Goal: Task Accomplishment & Management: Use online tool/utility

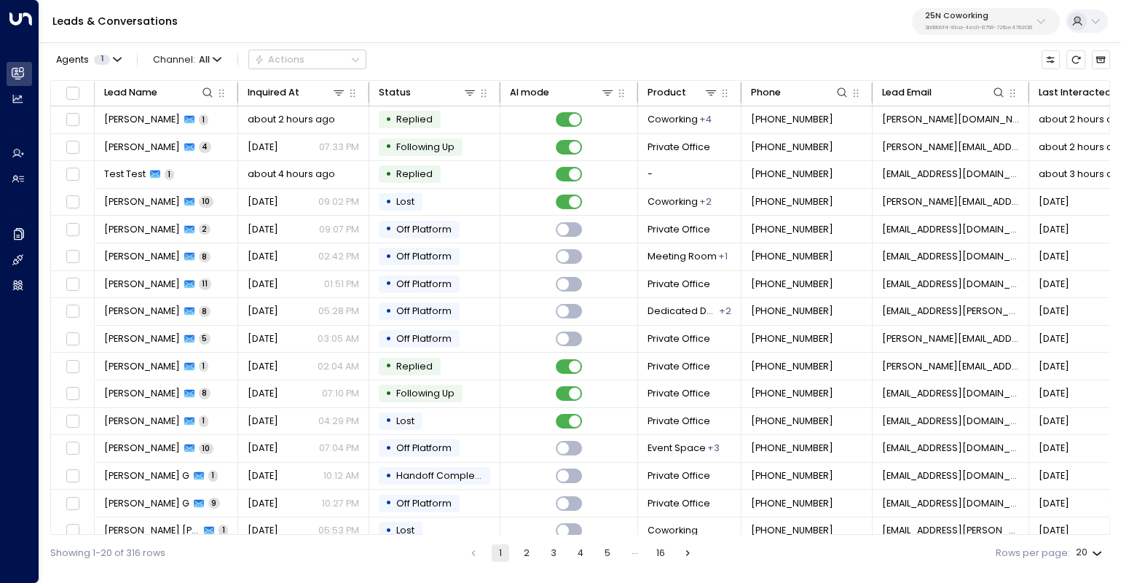
click at [947, 9] on button "25N Coworking 3b9800f4-81ca-4ec0-8758-72fbe4763f36" at bounding box center [986, 21] width 148 height 27
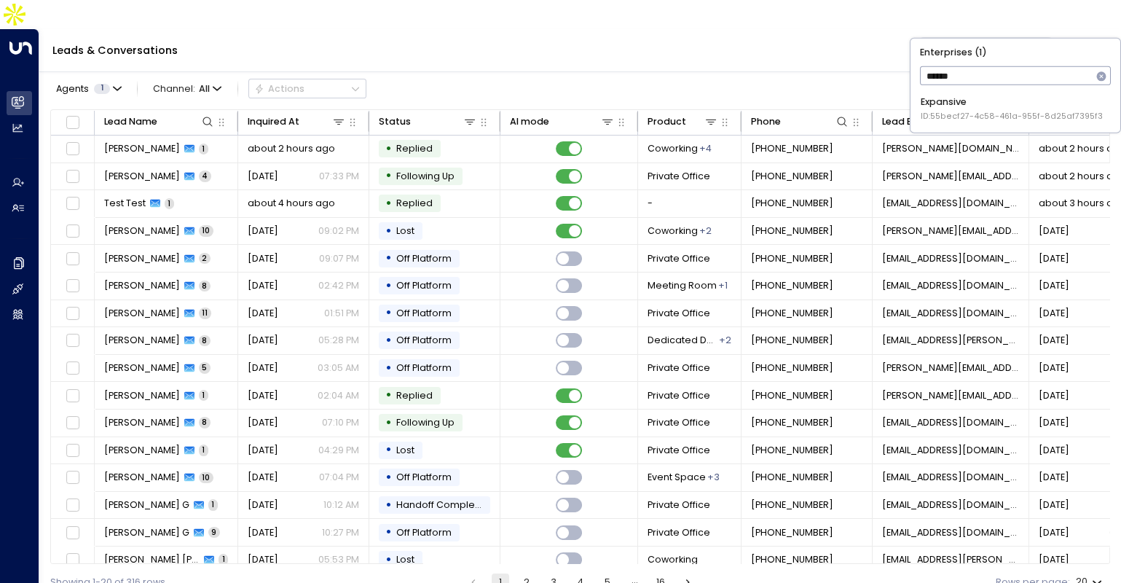
type input "******"
click at [935, 107] on div "Expansive ID: 55becf27-4c58-461a-955f-8d25af7395f3" at bounding box center [1012, 108] width 182 height 27
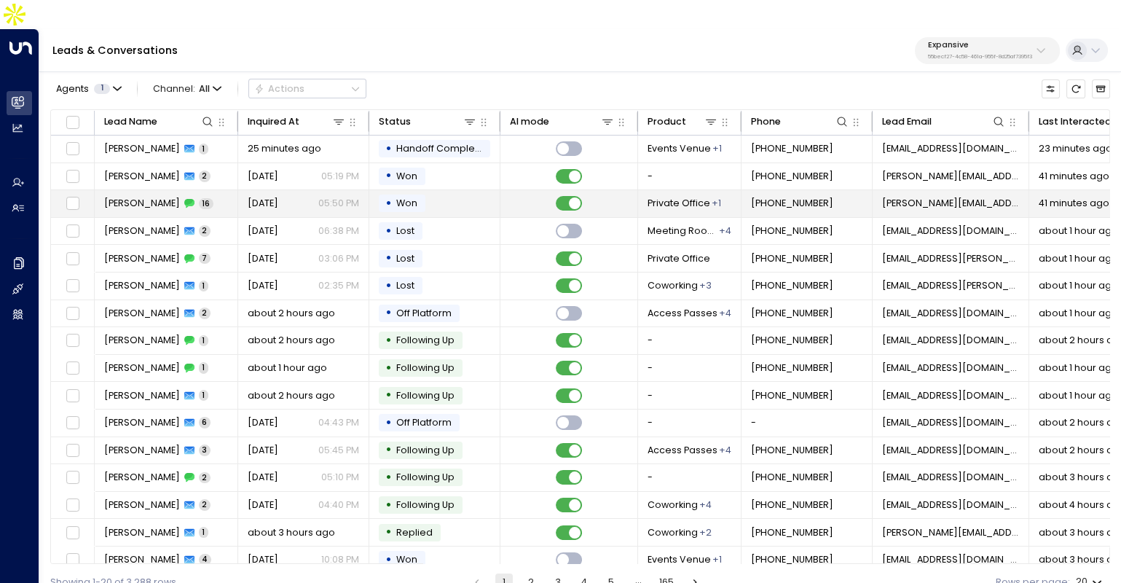
click at [194, 198] on icon at bounding box center [189, 203] width 10 height 10
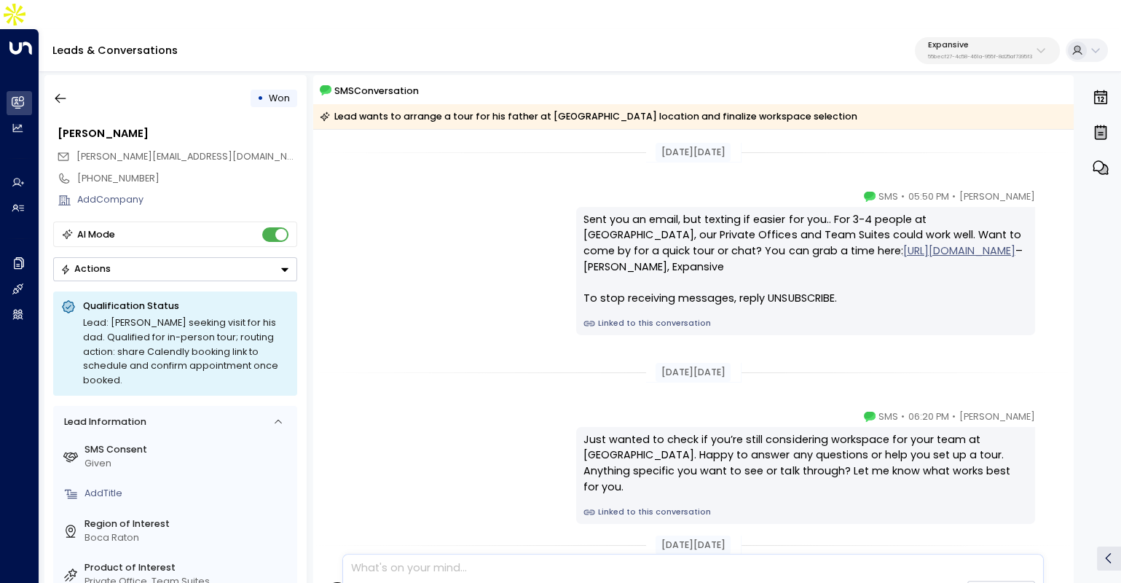
click at [669, 318] on link "Linked to this conversation" at bounding box center [804, 324] width 443 height 12
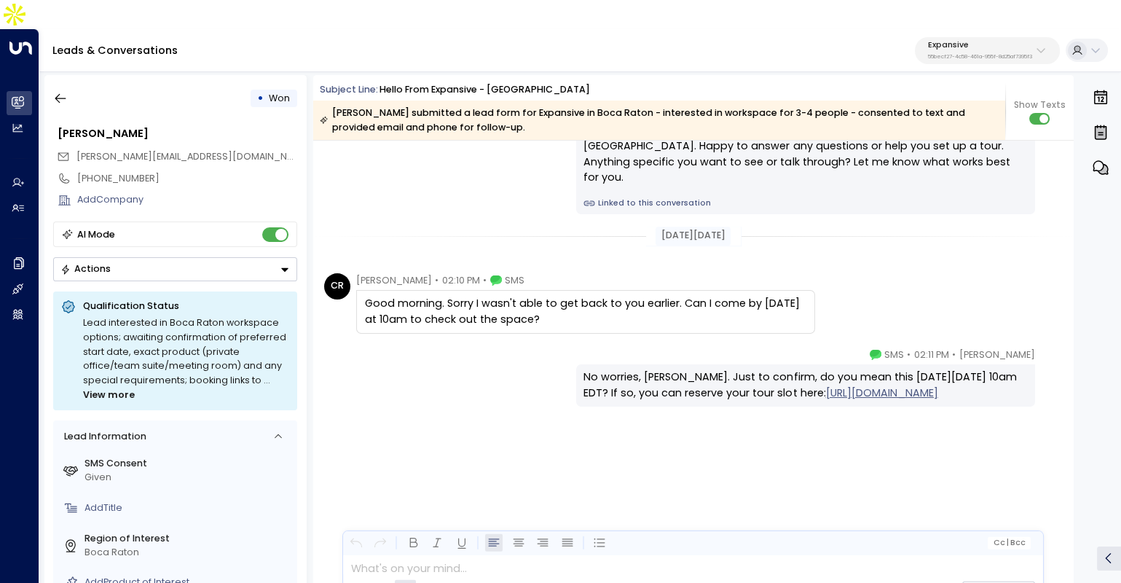
scroll to position [1855, 0]
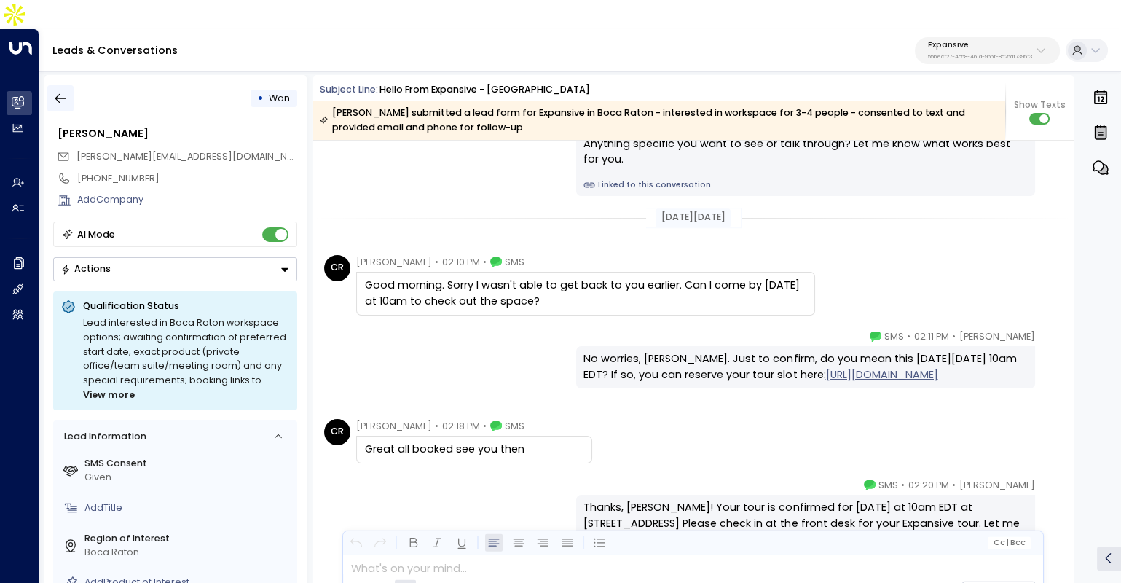
click at [57, 85] on button "button" at bounding box center [60, 98] width 26 height 26
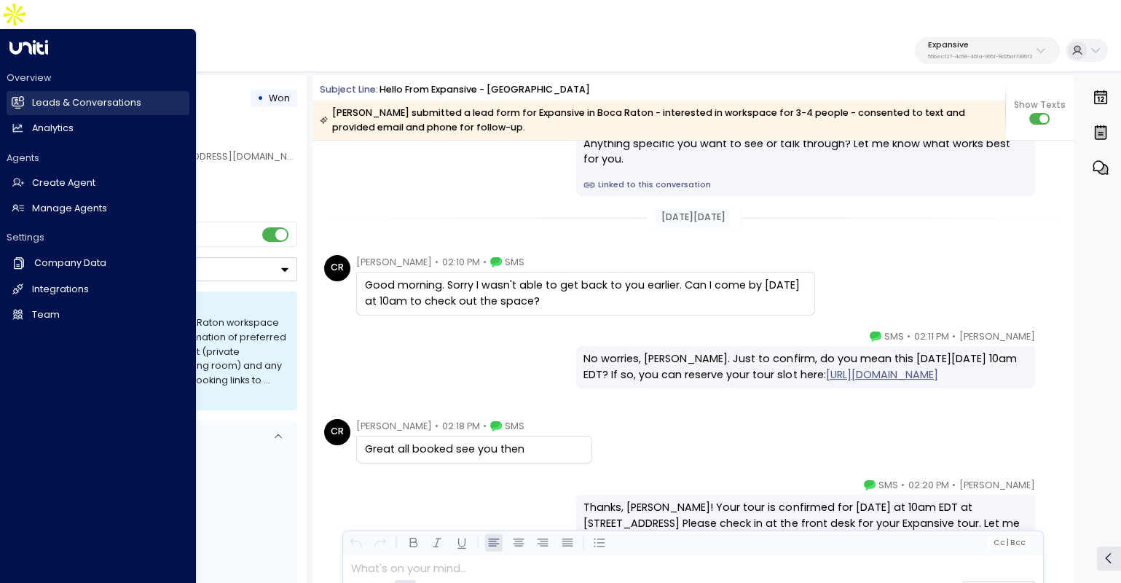
click at [22, 96] on icon at bounding box center [18, 102] width 12 height 12
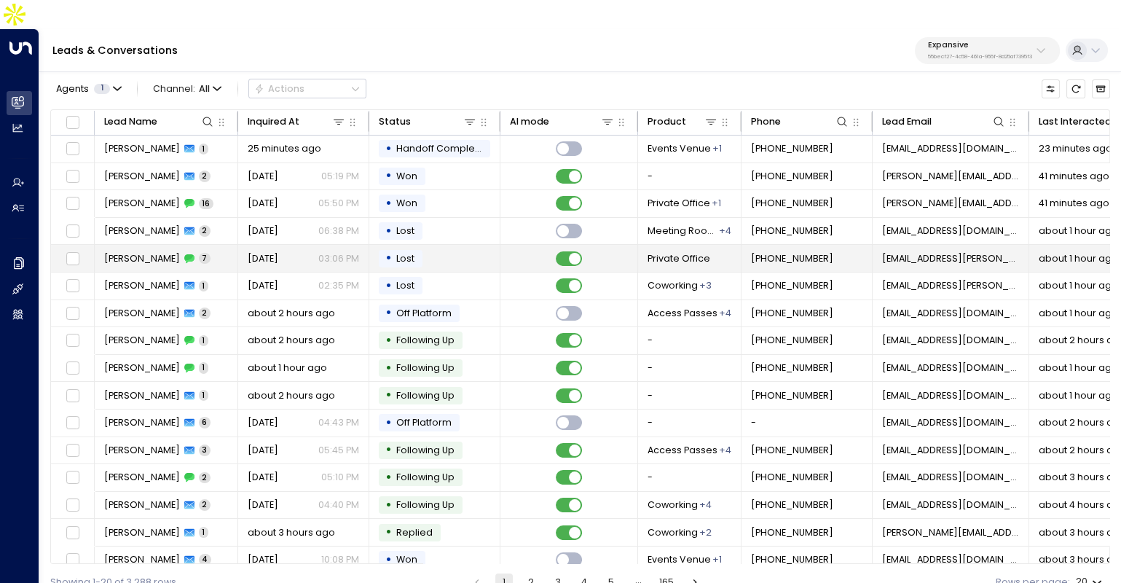
click at [175, 245] on td "Jontai Paramore 7" at bounding box center [166, 258] width 143 height 27
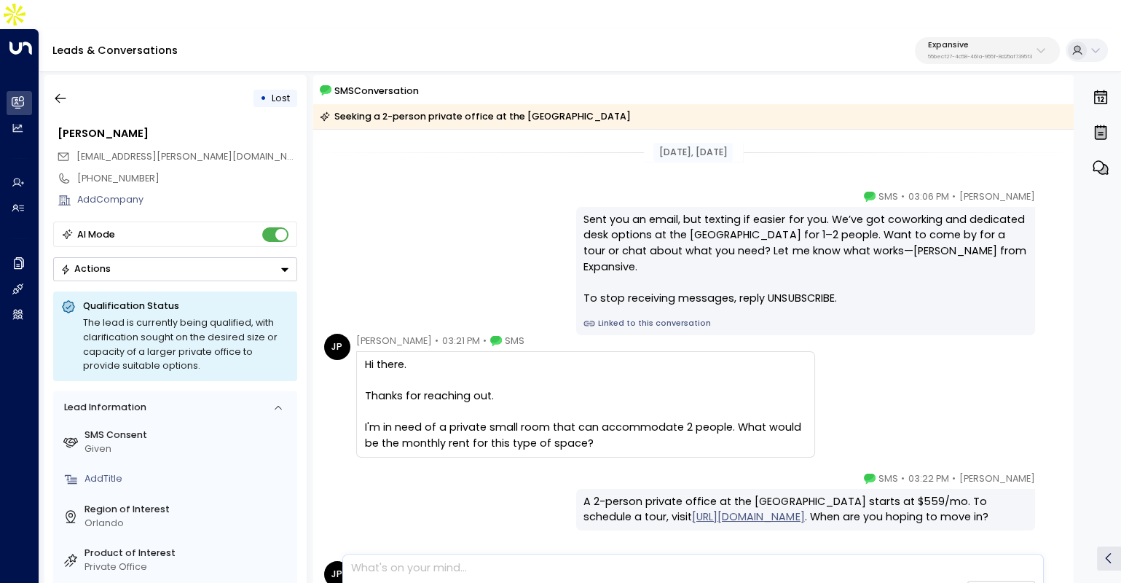
click at [658, 318] on link "Linked to this conversation" at bounding box center [804, 324] width 443 height 12
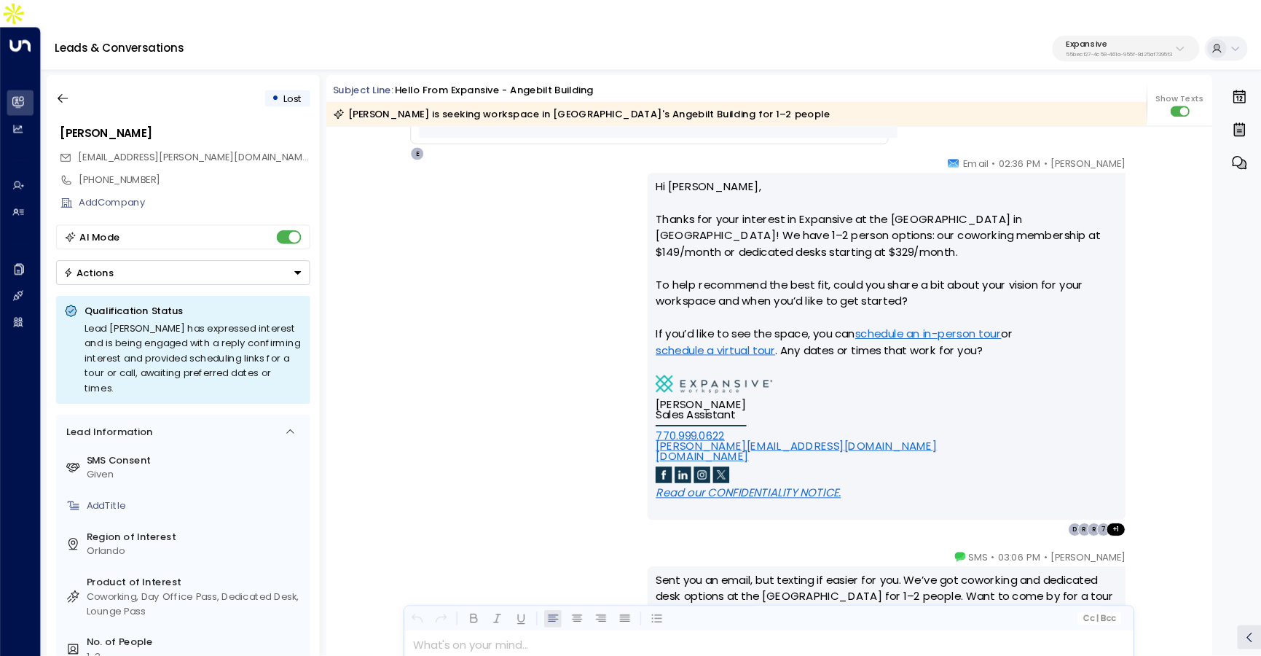
scroll to position [805, 0]
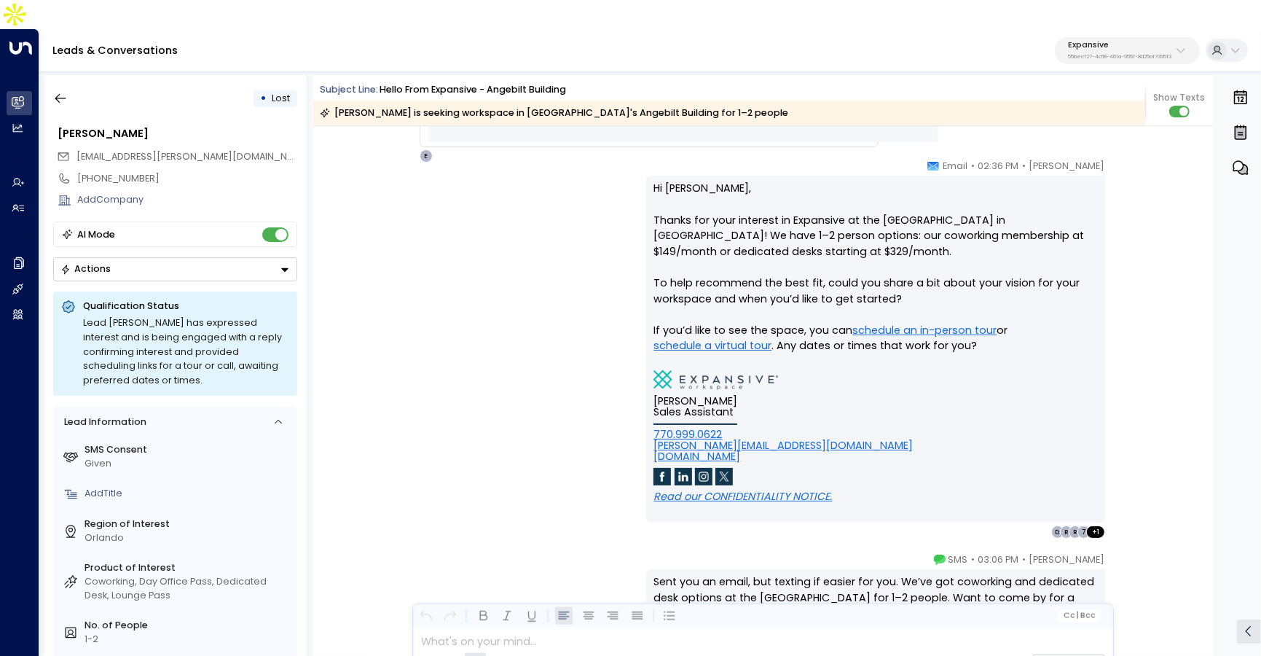
click at [432, 255] on div "[PERSON_NAME] • 02:36 PM • Email Hi [PERSON_NAME], Thanks for your interest in …" at bounding box center [763, 349] width 747 height 380
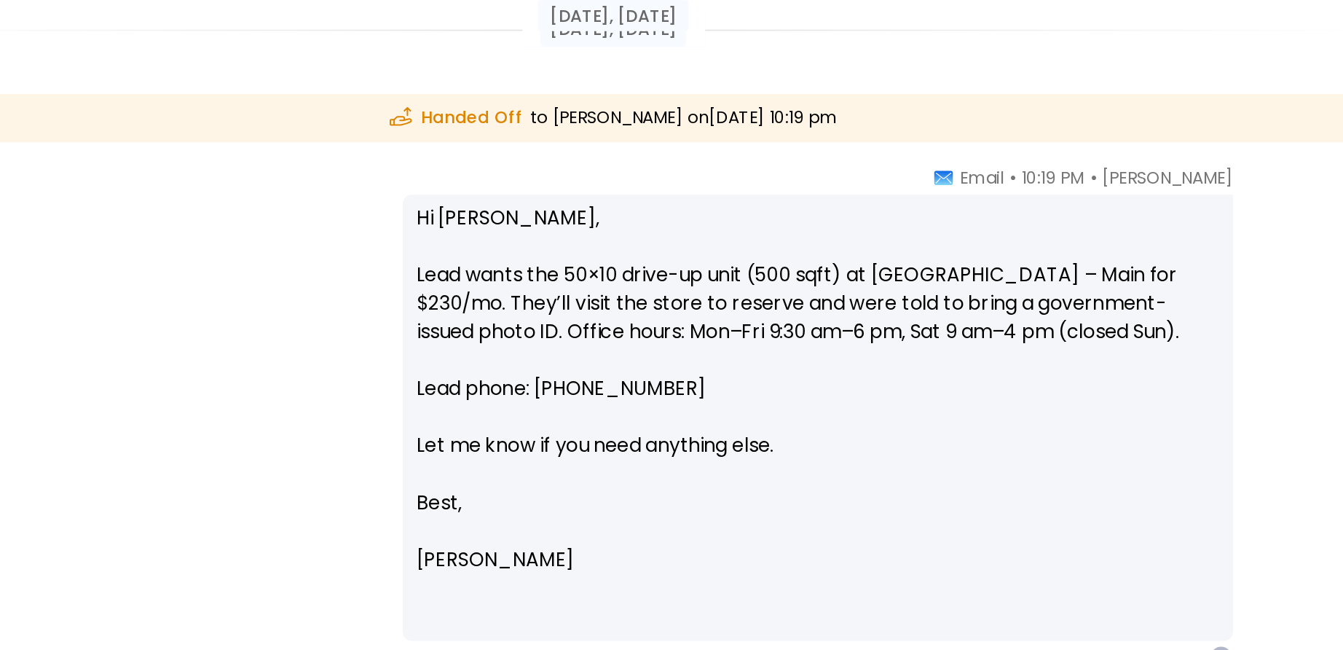
drag, startPoint x: 693, startPoint y: 288, endPoint x: 804, endPoint y: 460, distance: 204.5
click at [804, 460] on div "Hi Pete, Lead wants the 50×10 drive-up unit (500 sqft) at Grantsville – Main fo…" at bounding box center [945, 399] width 510 height 274
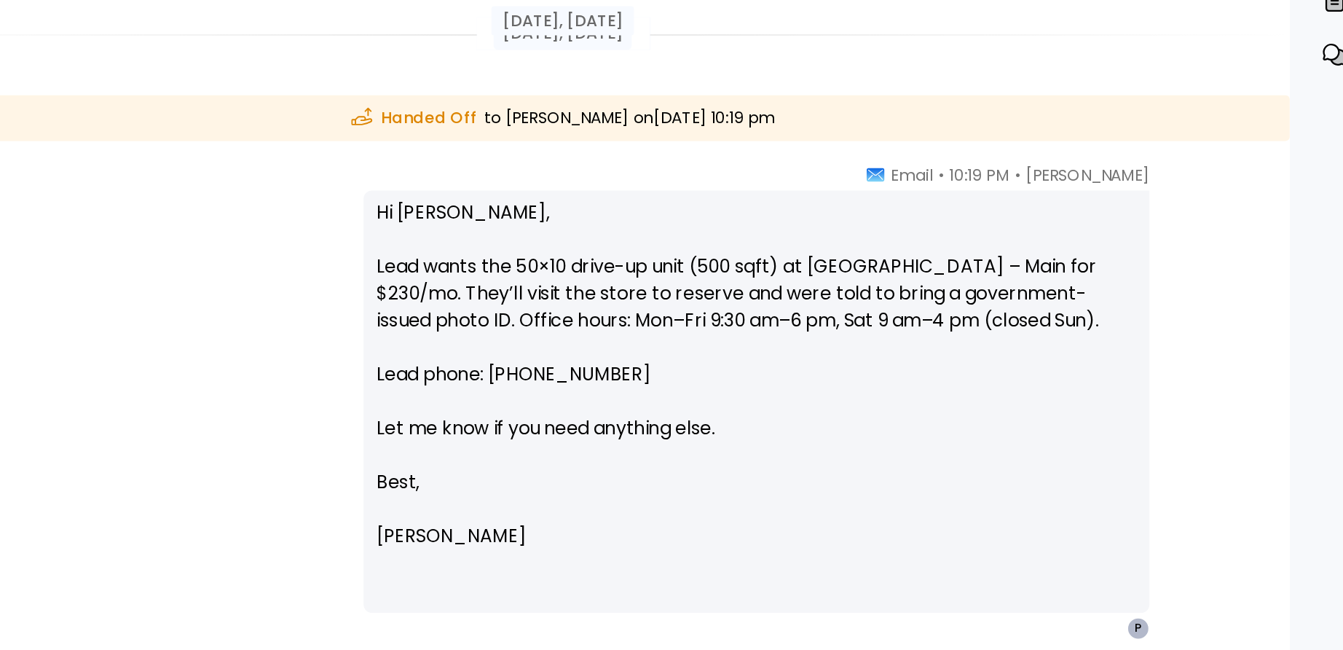
click at [962, 410] on p "Hi Pete, Lead wants the 50×10 drive-up unit (500 sqft) at Grantsville – Main fo…" at bounding box center [945, 354] width 492 height 175
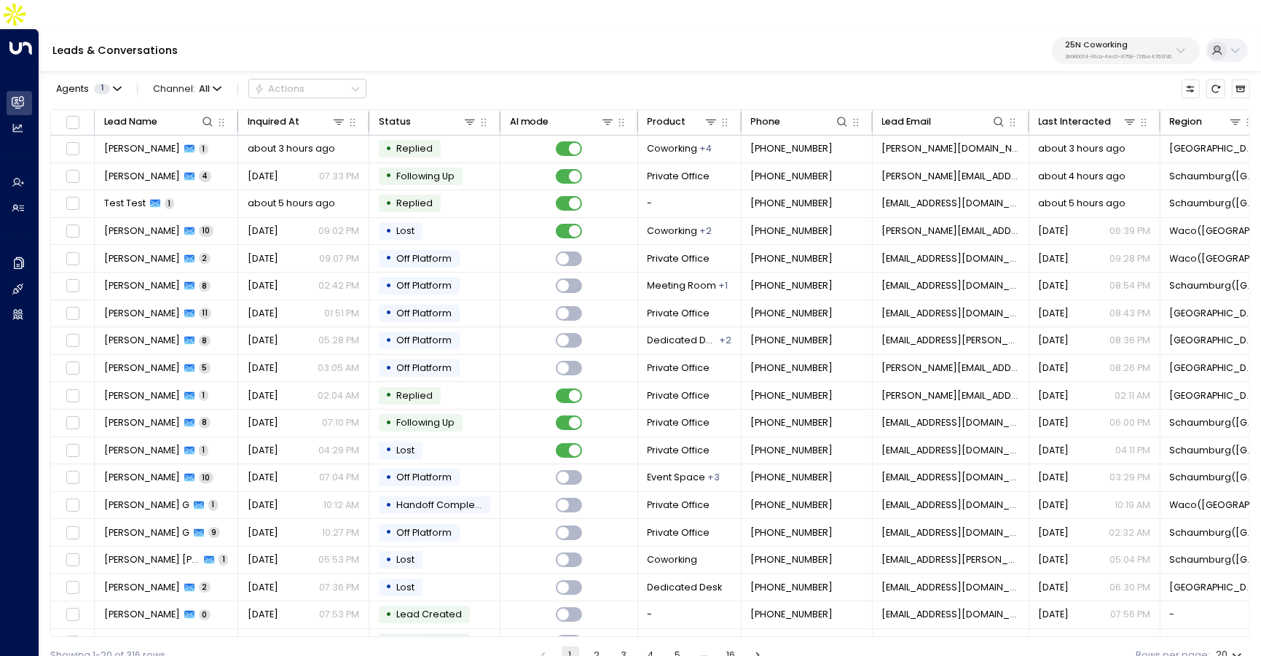
click at [1125, 54] on p "3b9800f4-81ca-4ec0-8758-72fbe4763f36" at bounding box center [1118, 57] width 107 height 6
type input "*****"
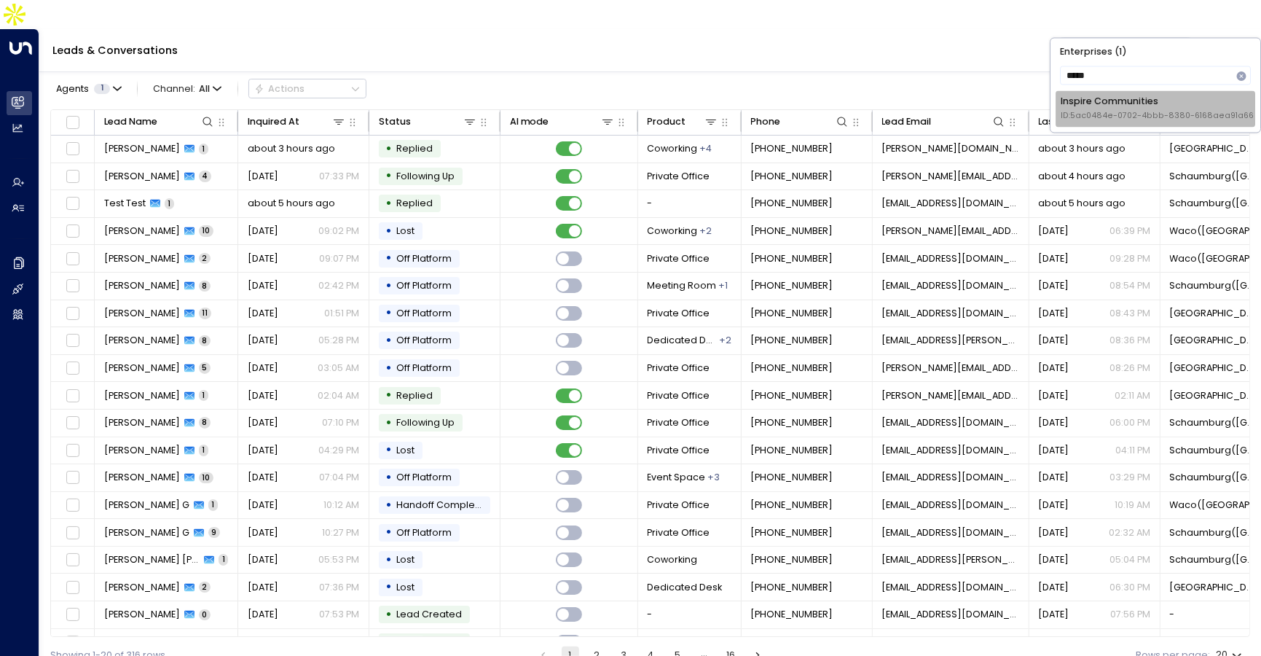
click at [1090, 106] on div "Inspire Communities ID: 5ac0484e-0702-4bbb-8380-6168aea91a66" at bounding box center [1157, 108] width 193 height 27
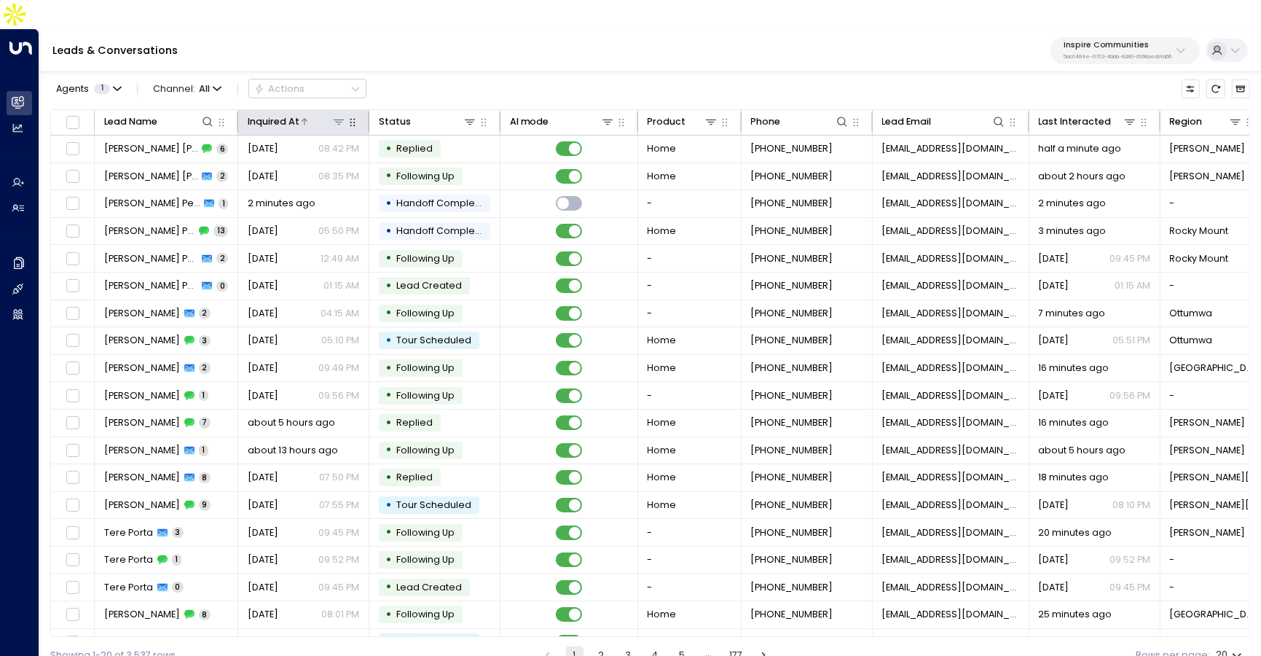
click at [340, 116] on icon at bounding box center [339, 122] width 12 height 12
click at [420, 75] on div "Agents 1 Channel: All Actions" at bounding box center [650, 89] width 1200 height 28
click at [344, 116] on icon at bounding box center [339, 122] width 12 height 12
click at [405, 75] on div "Agents 1 Channel: All Actions" at bounding box center [650, 89] width 1200 height 28
click at [469, 116] on icon at bounding box center [470, 122] width 12 height 12
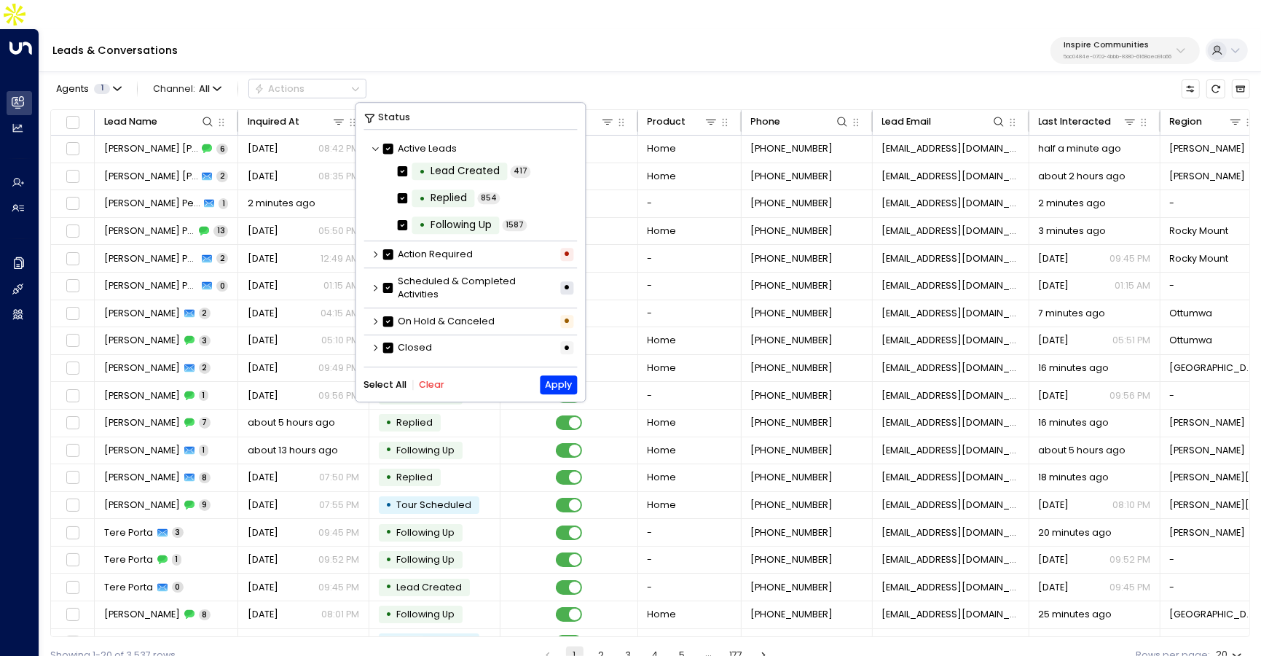
click at [433, 382] on button "Clear" at bounding box center [431, 385] width 25 height 10
click at [369, 292] on div "Scheduled & Completed Activities •" at bounding box center [469, 287] width 213 height 34
click at [375, 282] on div "Scheduled & Completed Activities •" at bounding box center [469, 287] width 213 height 34
click at [374, 288] on icon at bounding box center [375, 287] width 9 height 9
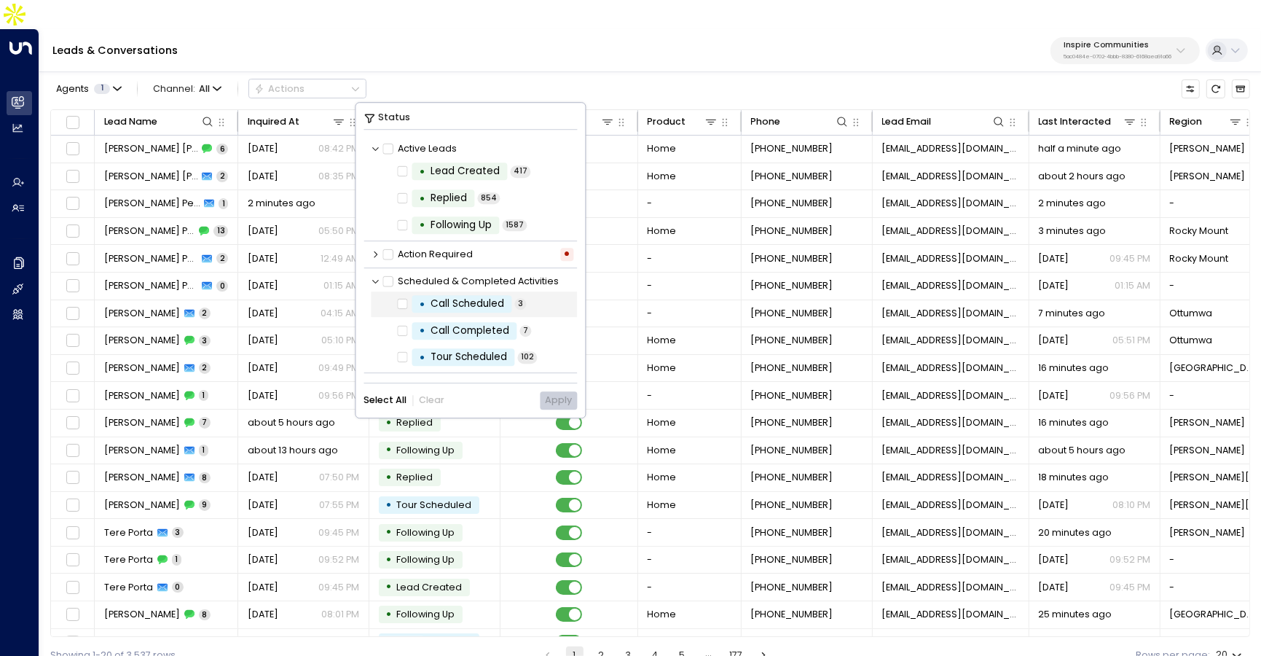
scroll to position [20, 0]
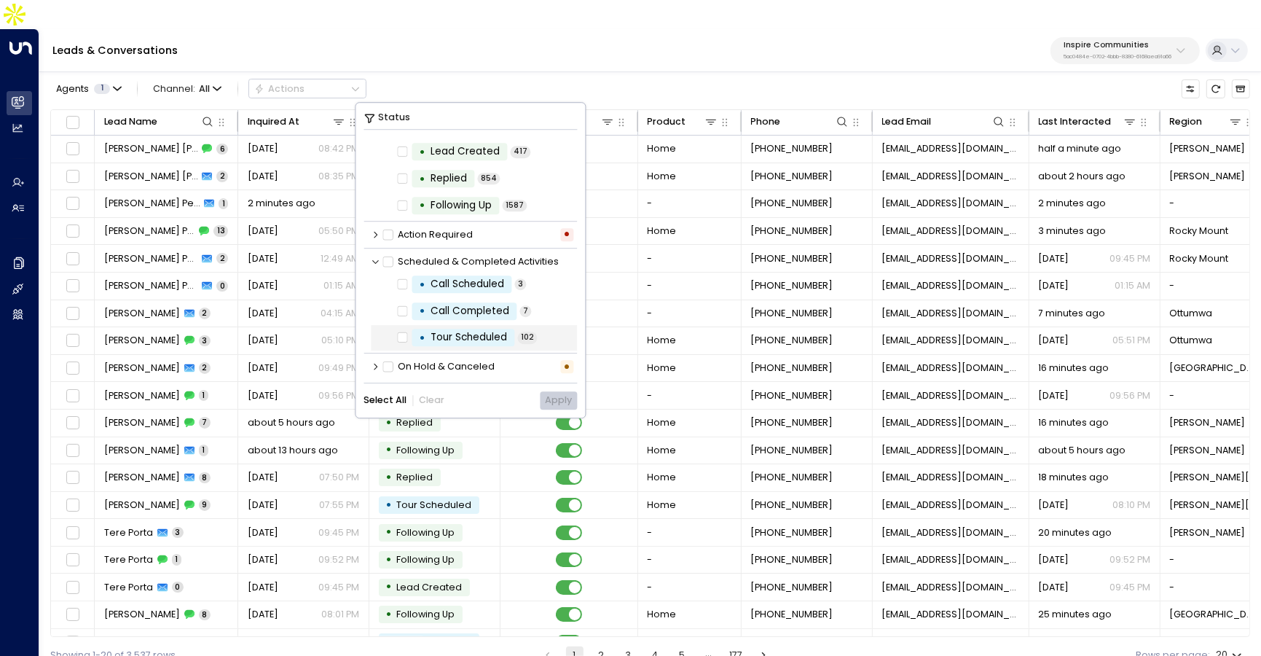
click at [390, 339] on div "• Tour Scheduled 102" at bounding box center [474, 337] width 207 height 25
click at [554, 397] on button "Apply" at bounding box center [558, 400] width 37 height 18
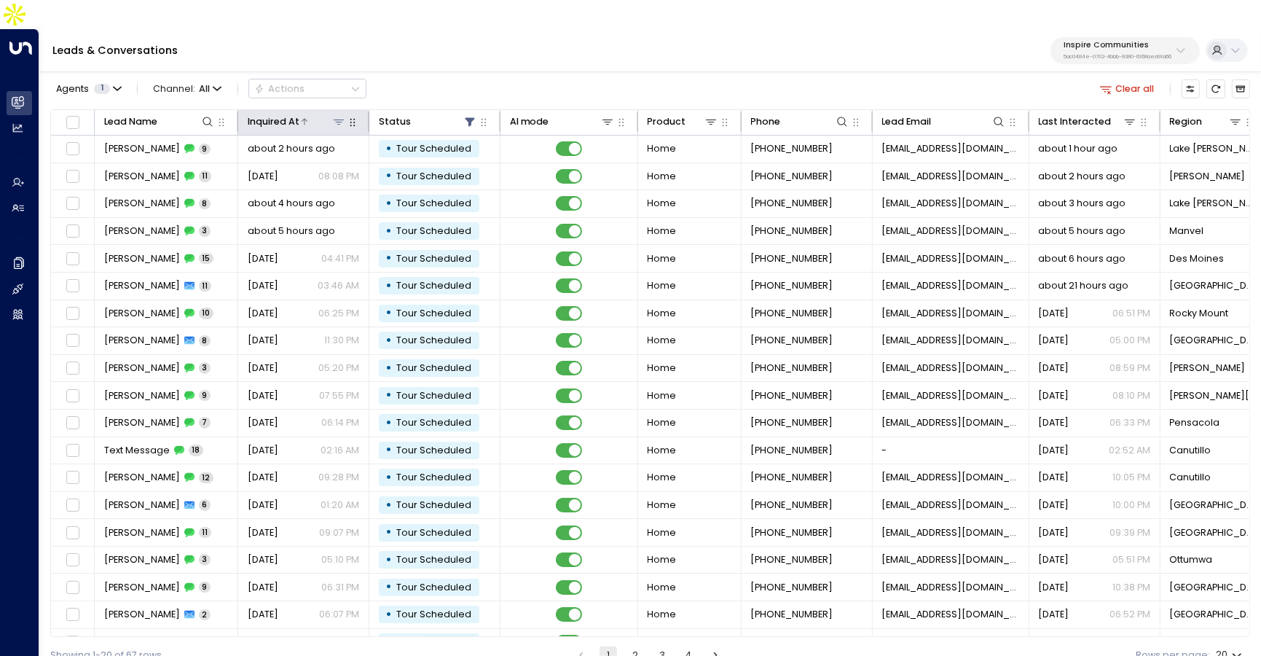
click at [273, 114] on div "Inquired At" at bounding box center [274, 122] width 52 height 16
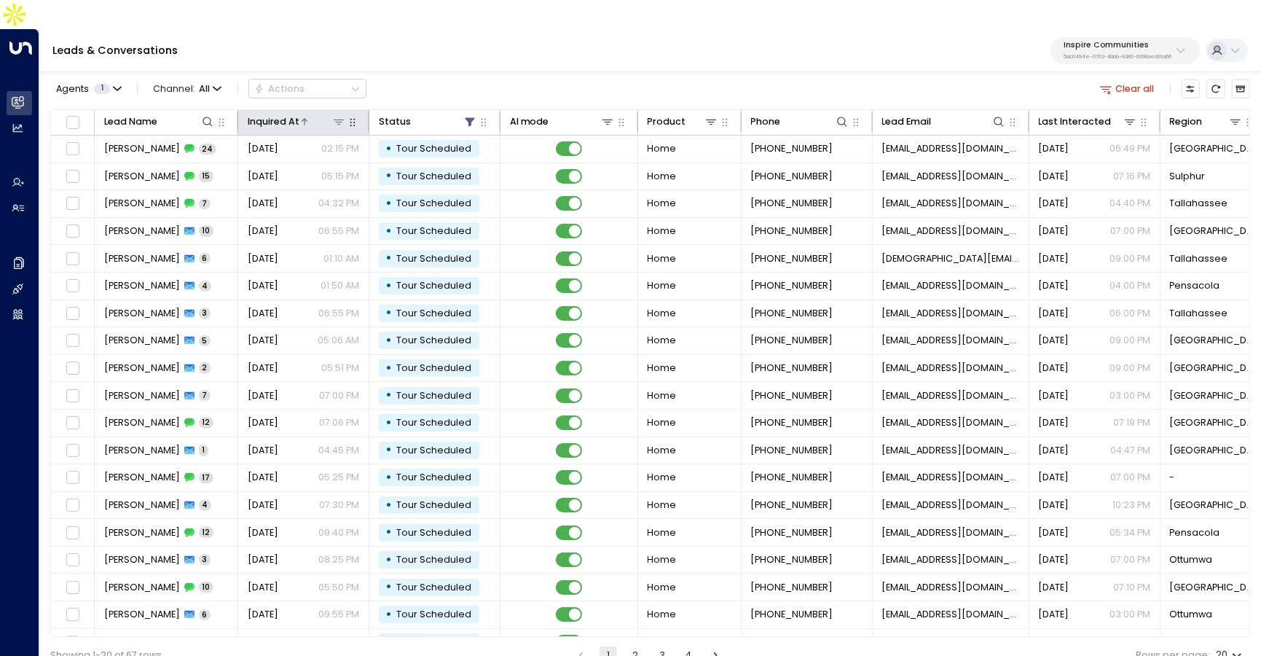
click at [300, 117] on icon at bounding box center [304, 121] width 9 height 9
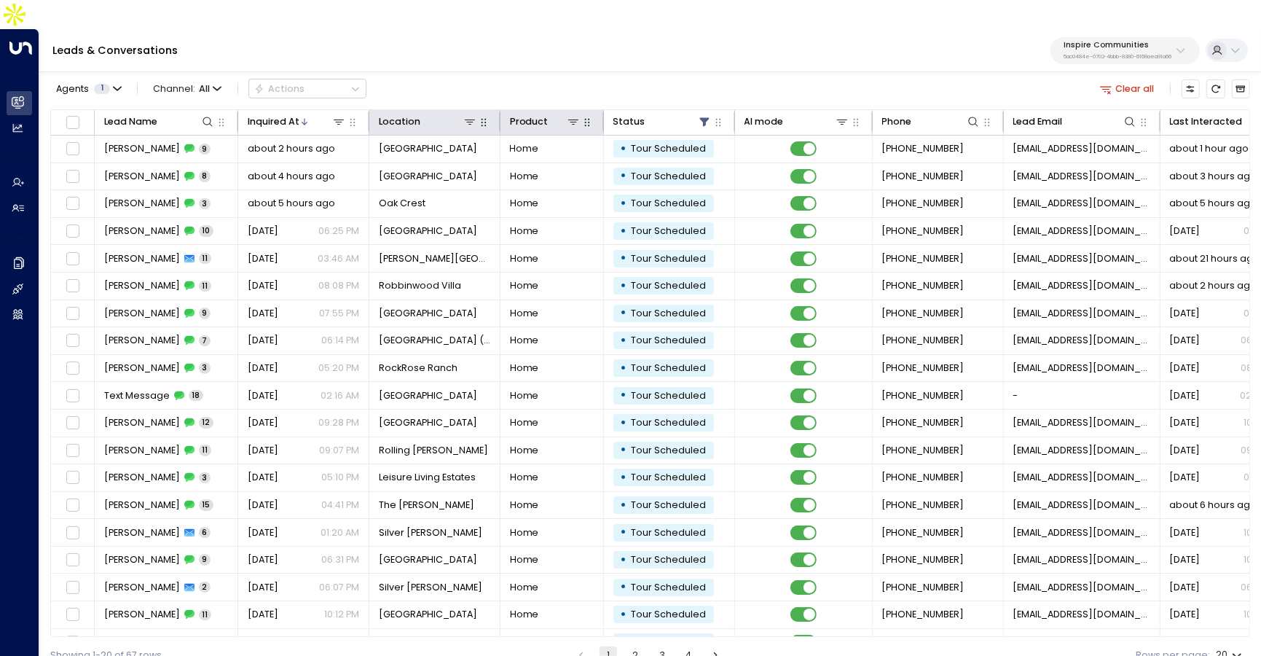
drag, startPoint x: 858, startPoint y: 93, endPoint x: 195, endPoint y: 12, distance: 667.8
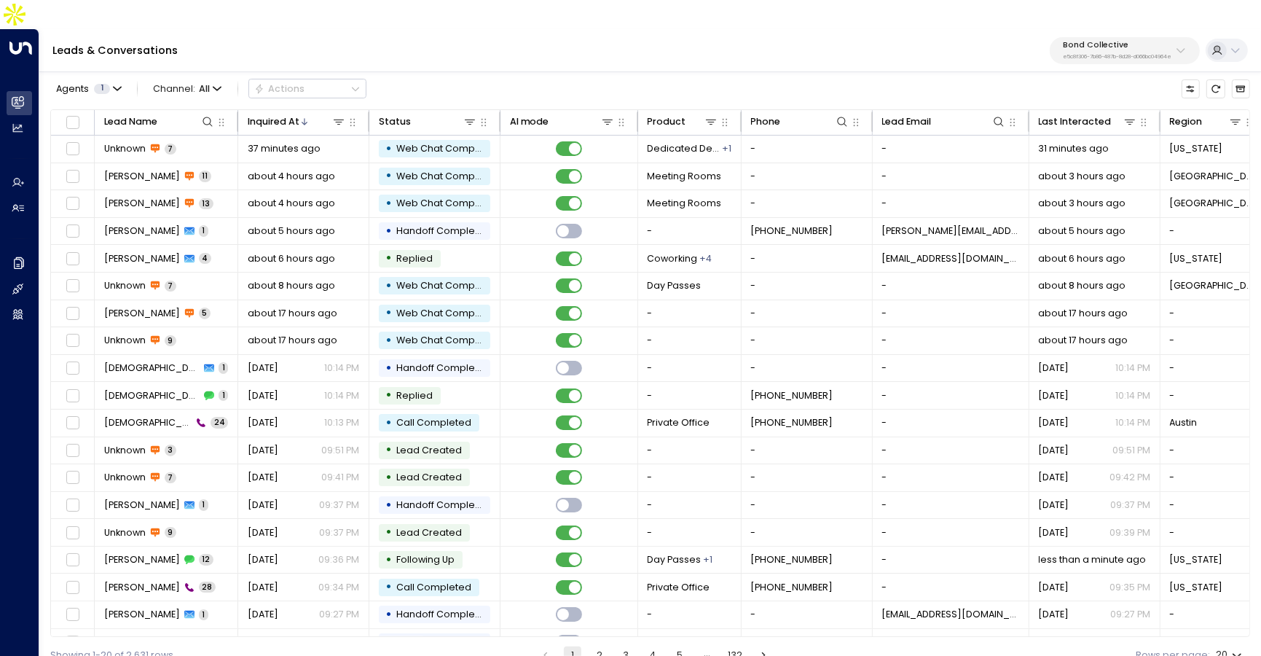
click at [1149, 41] on p "Bond Collective" at bounding box center [1117, 45] width 109 height 9
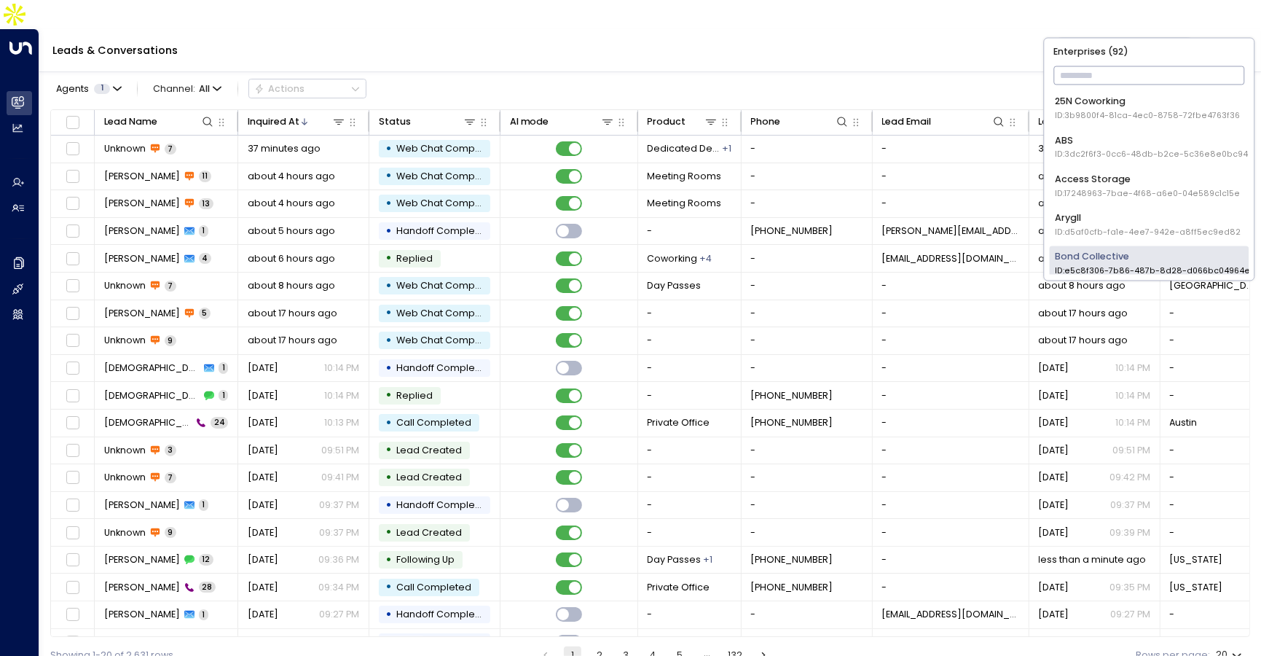
click at [1116, 54] on p "e5c8f306-7b86-487b-8d28-d066bc04964e" at bounding box center [1117, 57] width 109 height 6
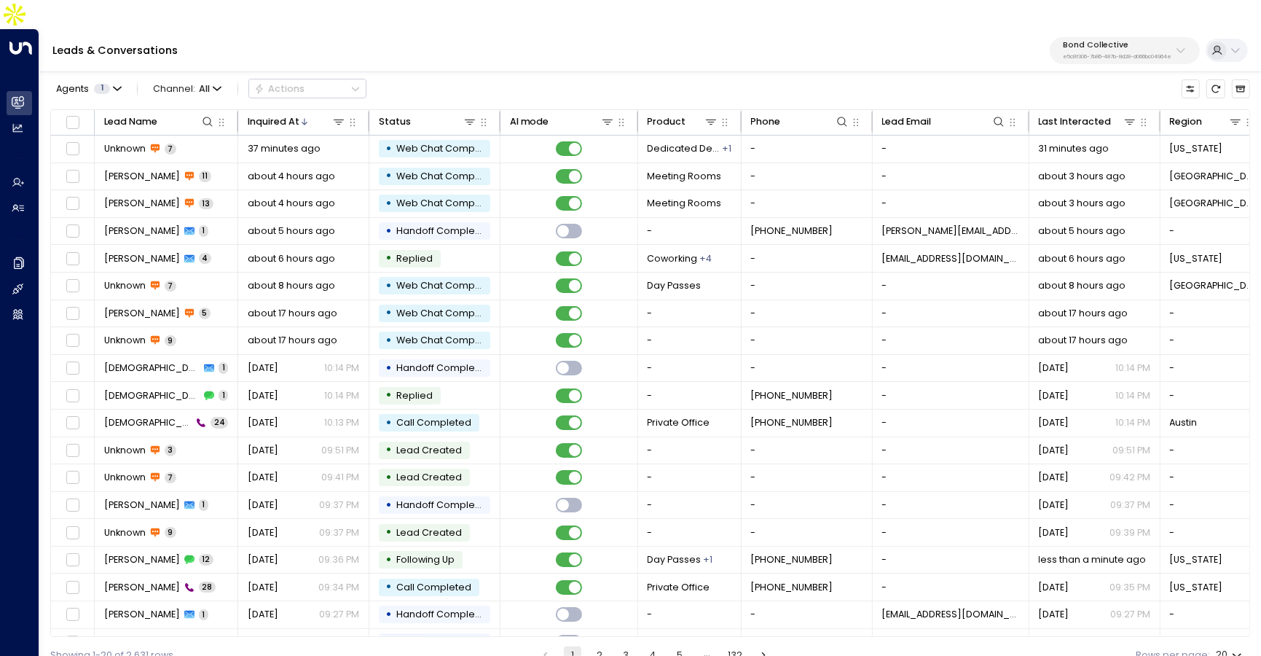
click at [1116, 54] on p "e5c8f306-7b86-487b-8d28-d066bc04964e" at bounding box center [1117, 57] width 109 height 6
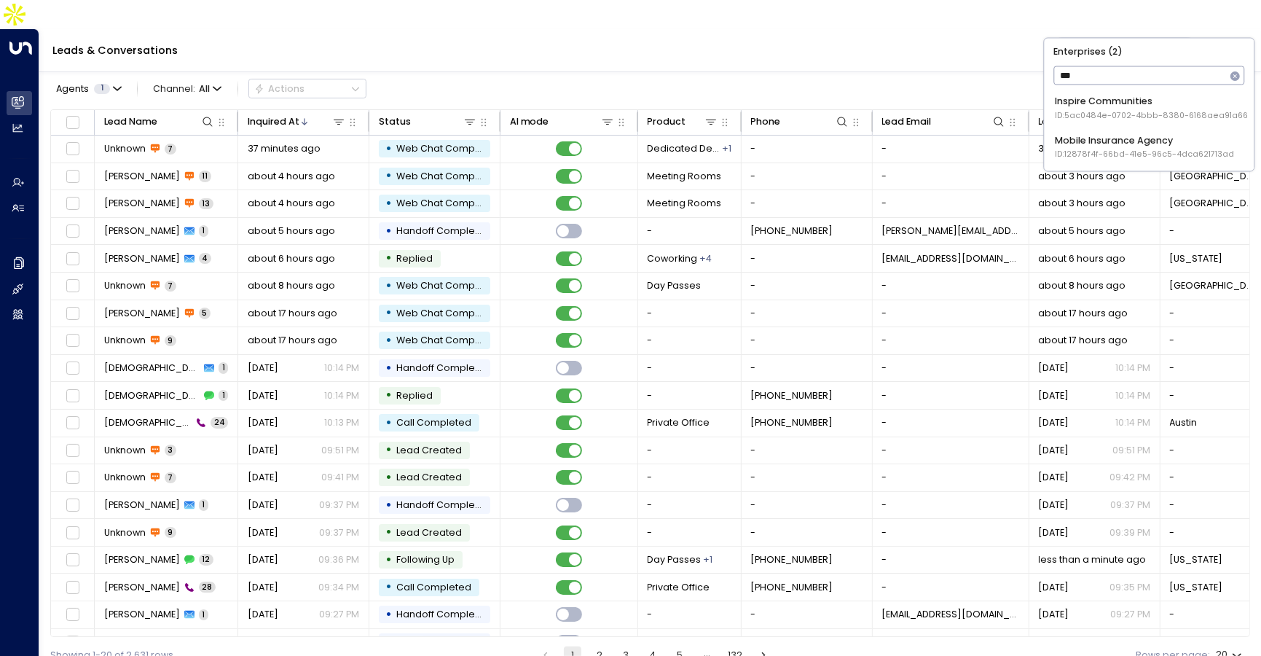
type input "***"
click at [1111, 109] on div "Inspire Communities ID: 5ac0484e-0702-4bbb-8380-6168aea91a66" at bounding box center [1151, 108] width 193 height 27
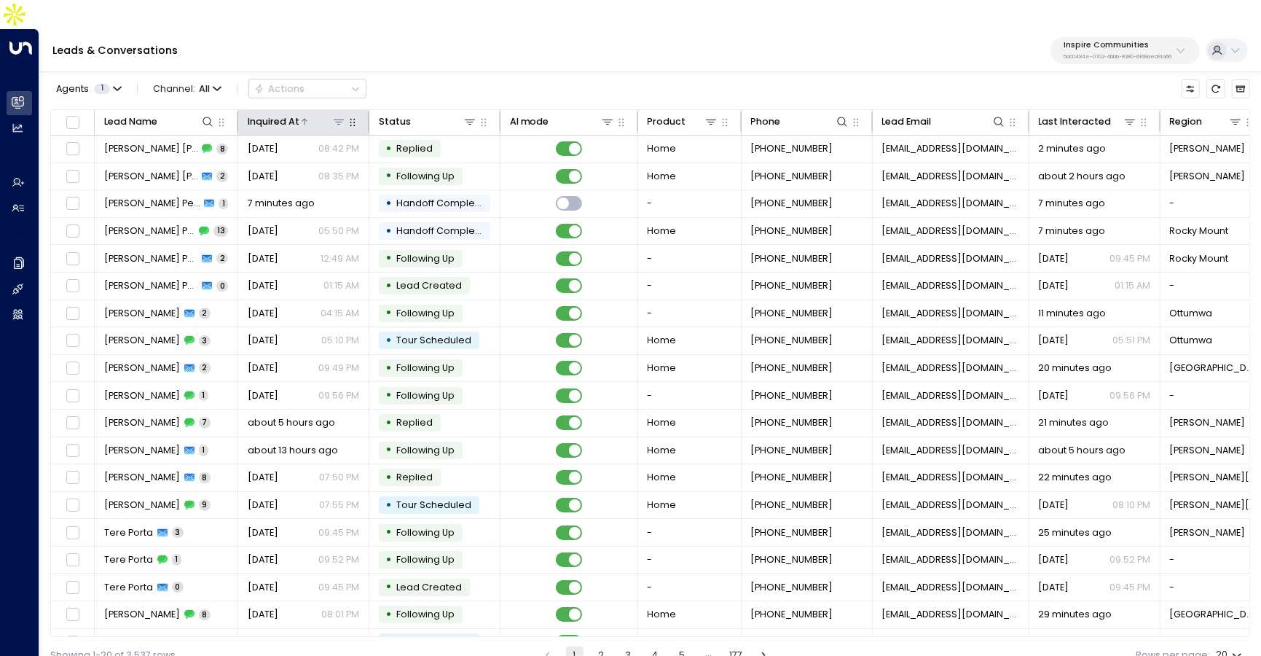
click at [334, 116] on icon at bounding box center [339, 122] width 12 height 12
click at [430, 75] on div "Agents 1 Channel: All Actions" at bounding box center [650, 89] width 1200 height 28
click at [472, 119] on icon at bounding box center [470, 121] width 10 height 5
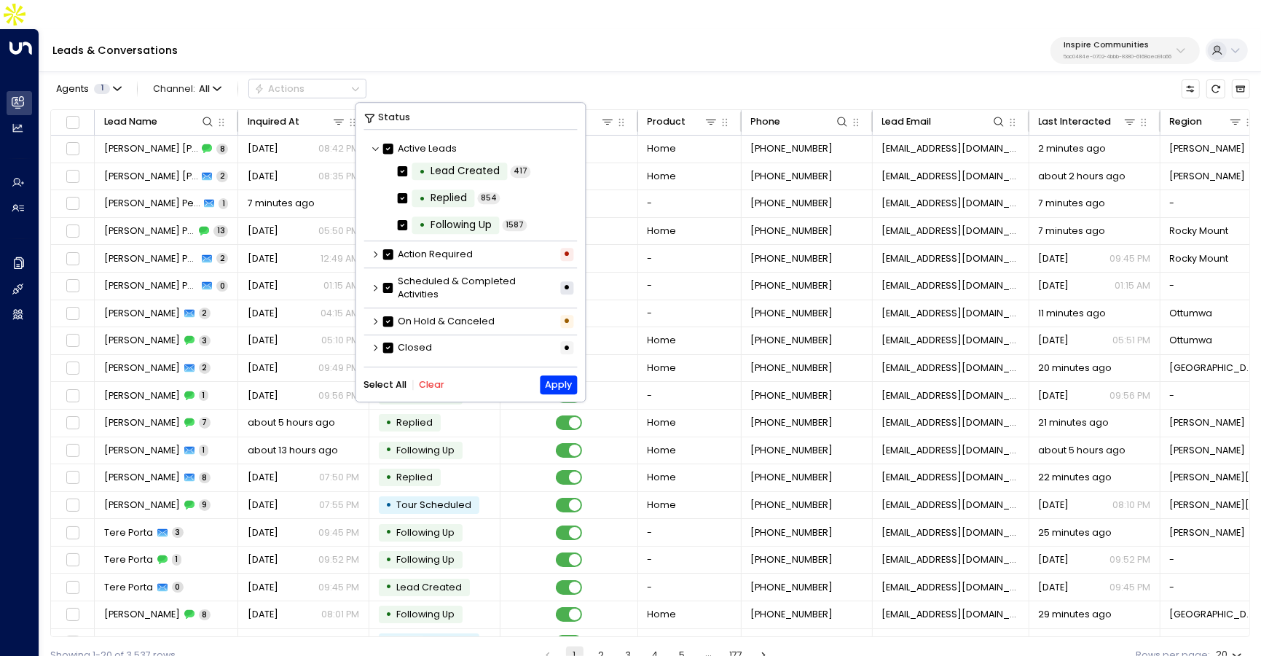
click at [435, 390] on button "Clear" at bounding box center [431, 385] width 25 height 10
click at [377, 288] on icon at bounding box center [375, 287] width 9 height 9
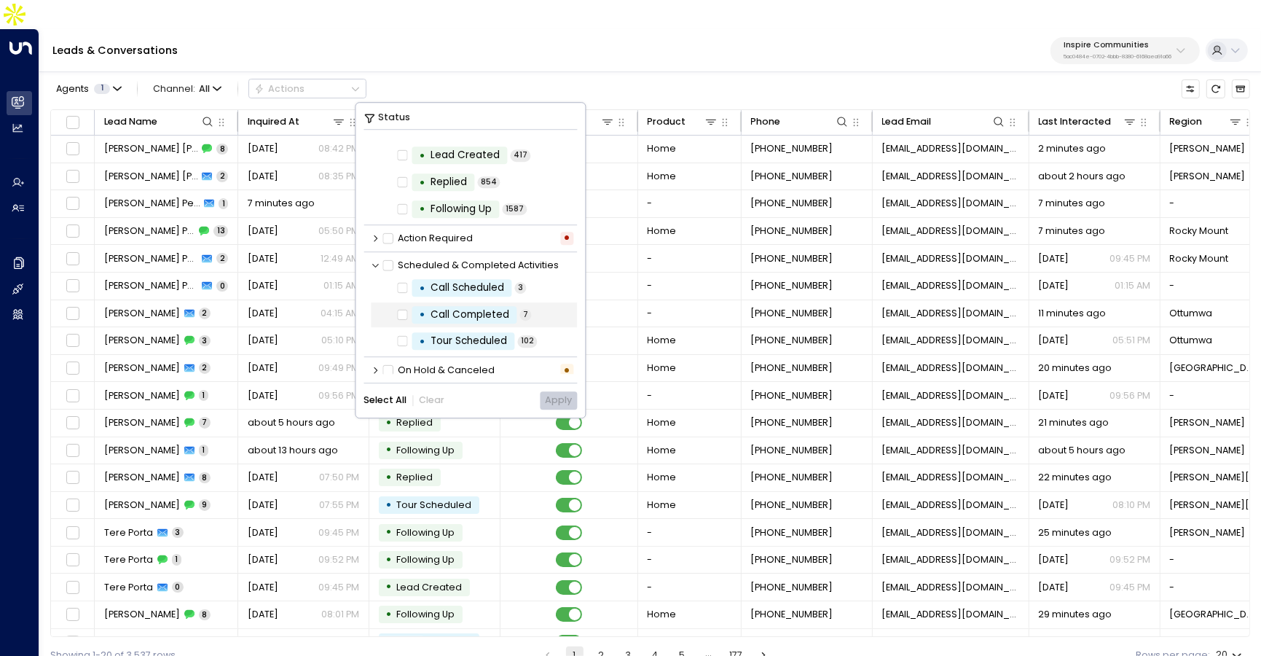
scroll to position [18, 0]
click at [409, 339] on label "• Tour Scheduled" at bounding box center [455, 339] width 117 height 17
click at [567, 397] on button "Apply" at bounding box center [558, 400] width 37 height 18
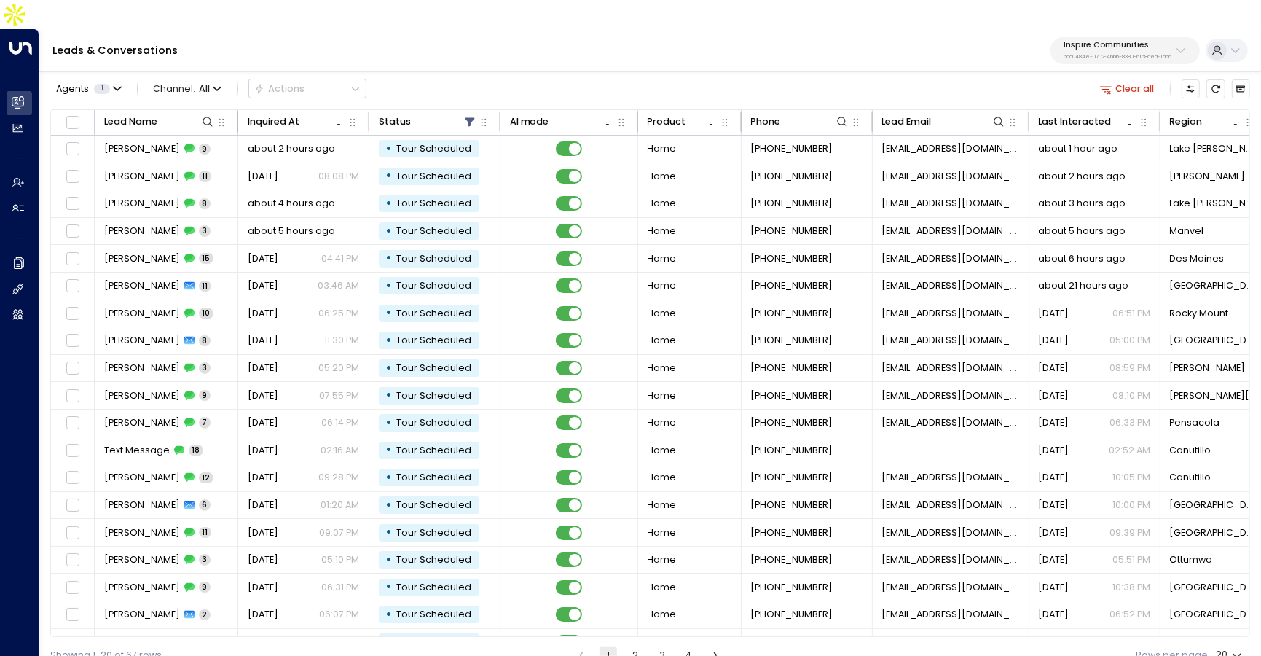
click at [260, 77] on div "Agents 1 Channel: All Actions Clear all Lead Name Inquired At Status AI mode Pr…" at bounding box center [650, 370] width 1200 height 605
click at [276, 114] on div "Inquired At" at bounding box center [274, 122] width 52 height 16
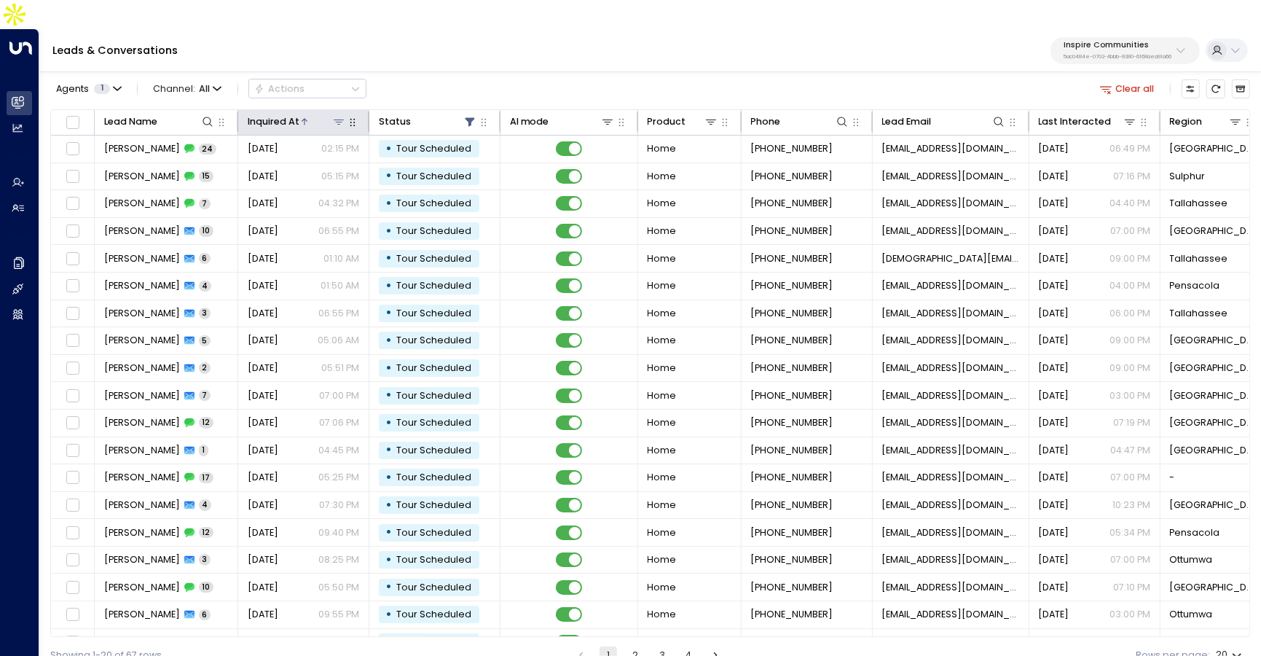
click at [276, 114] on div "Inquired At" at bounding box center [274, 122] width 52 height 16
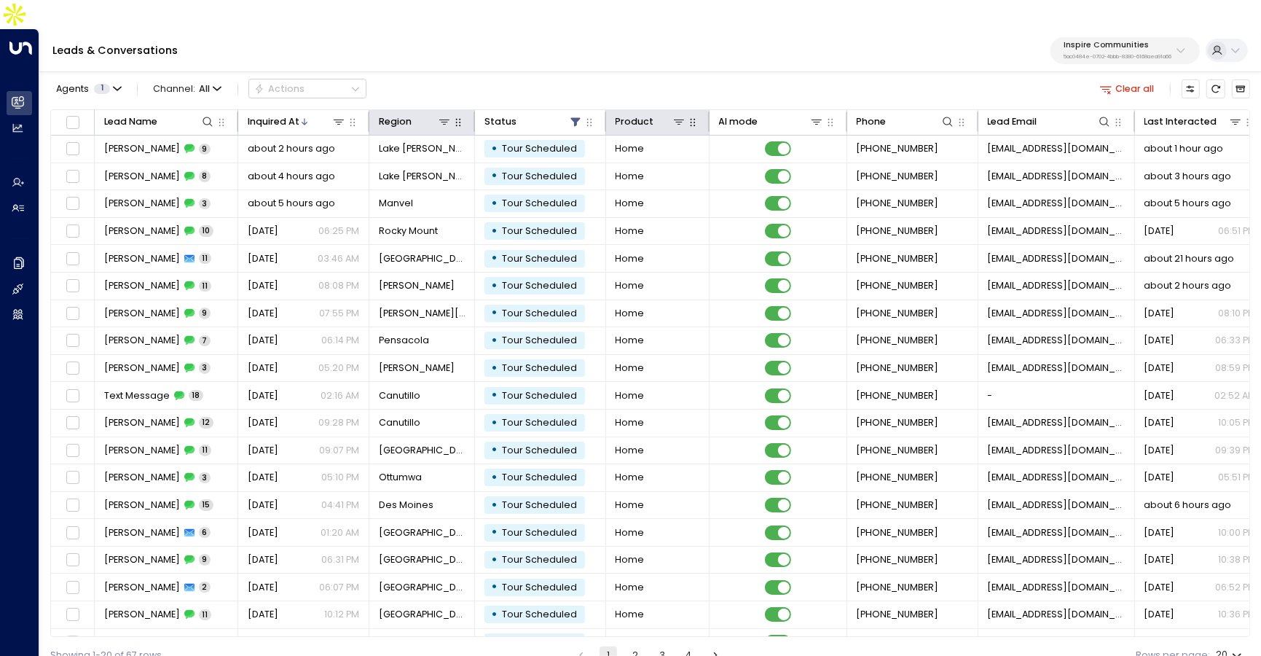
drag, startPoint x: 778, startPoint y: 89, endPoint x: 338, endPoint y: 19, distance: 445.5
